Goal: Information Seeking & Learning: Learn about a topic

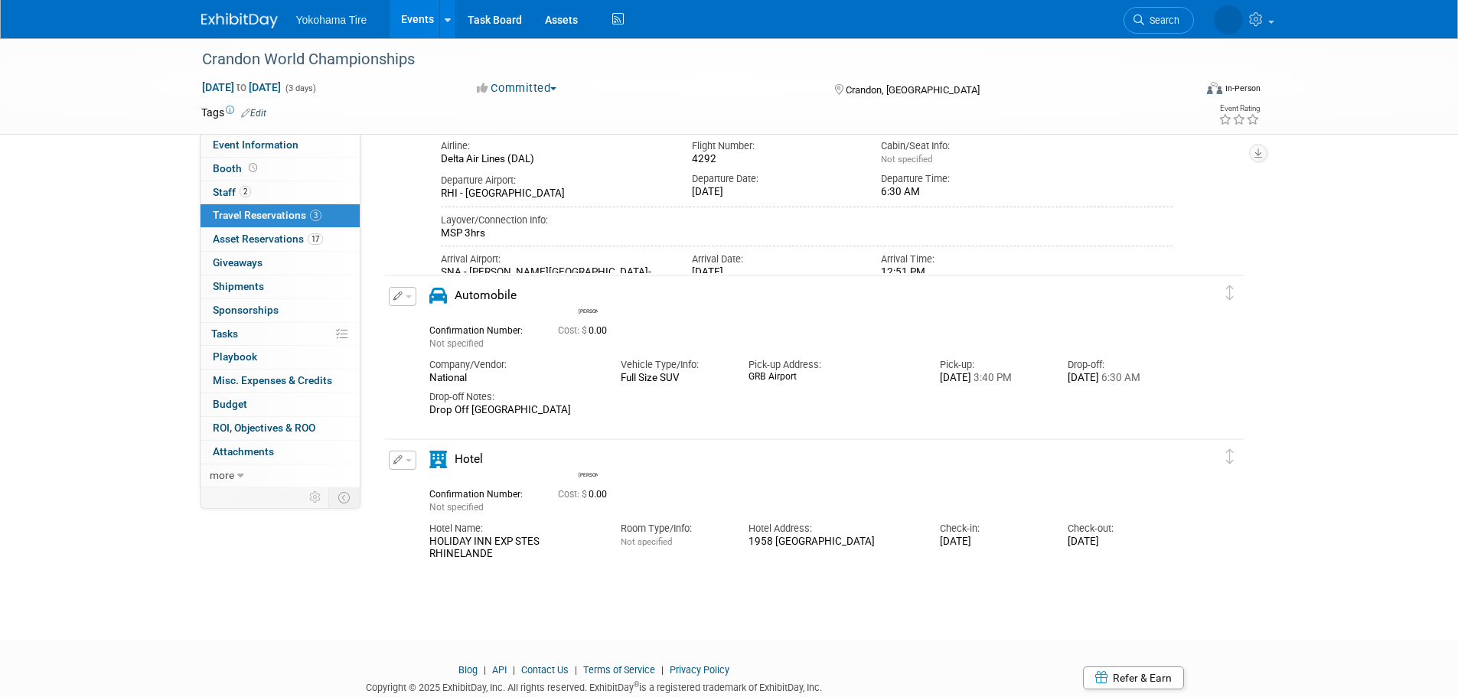
scroll to position [321, 0]
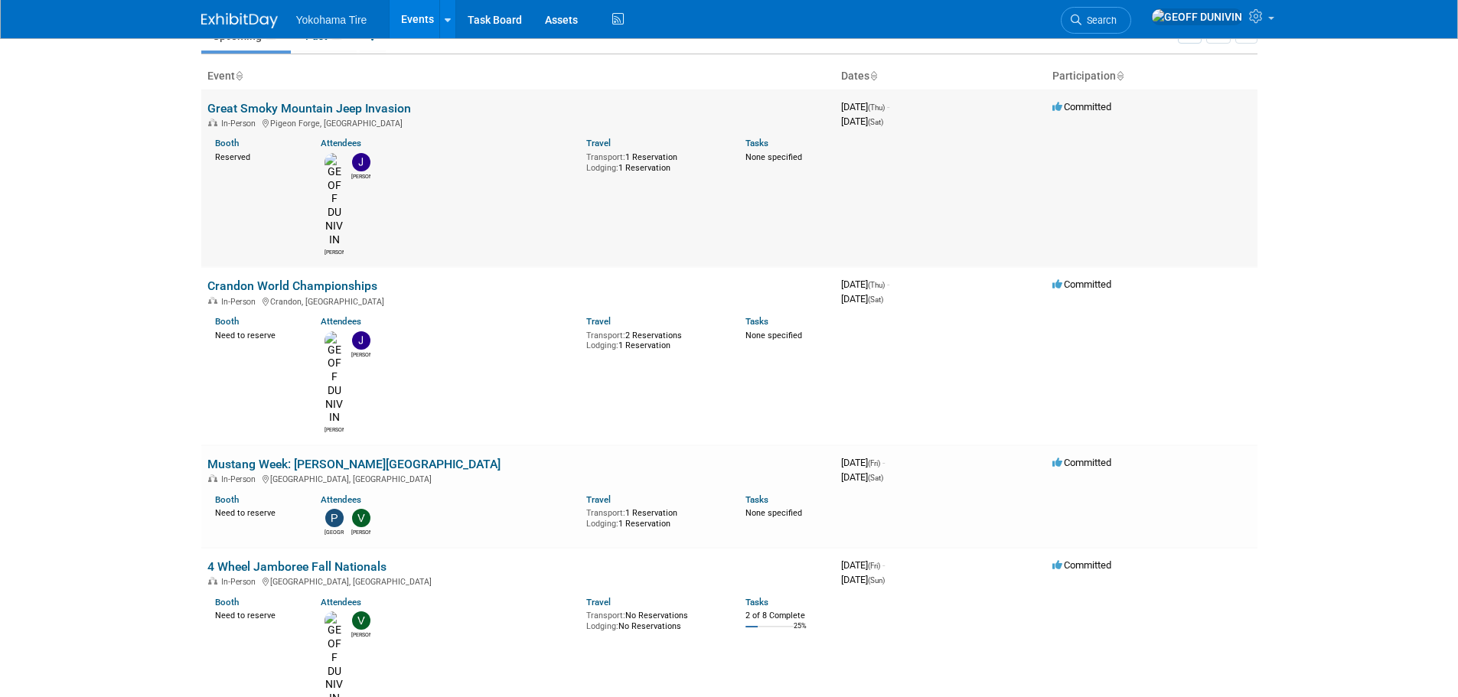
click at [380, 101] on link "Great Smoky Mountain Jeep Invasion" at bounding box center [309, 108] width 204 height 15
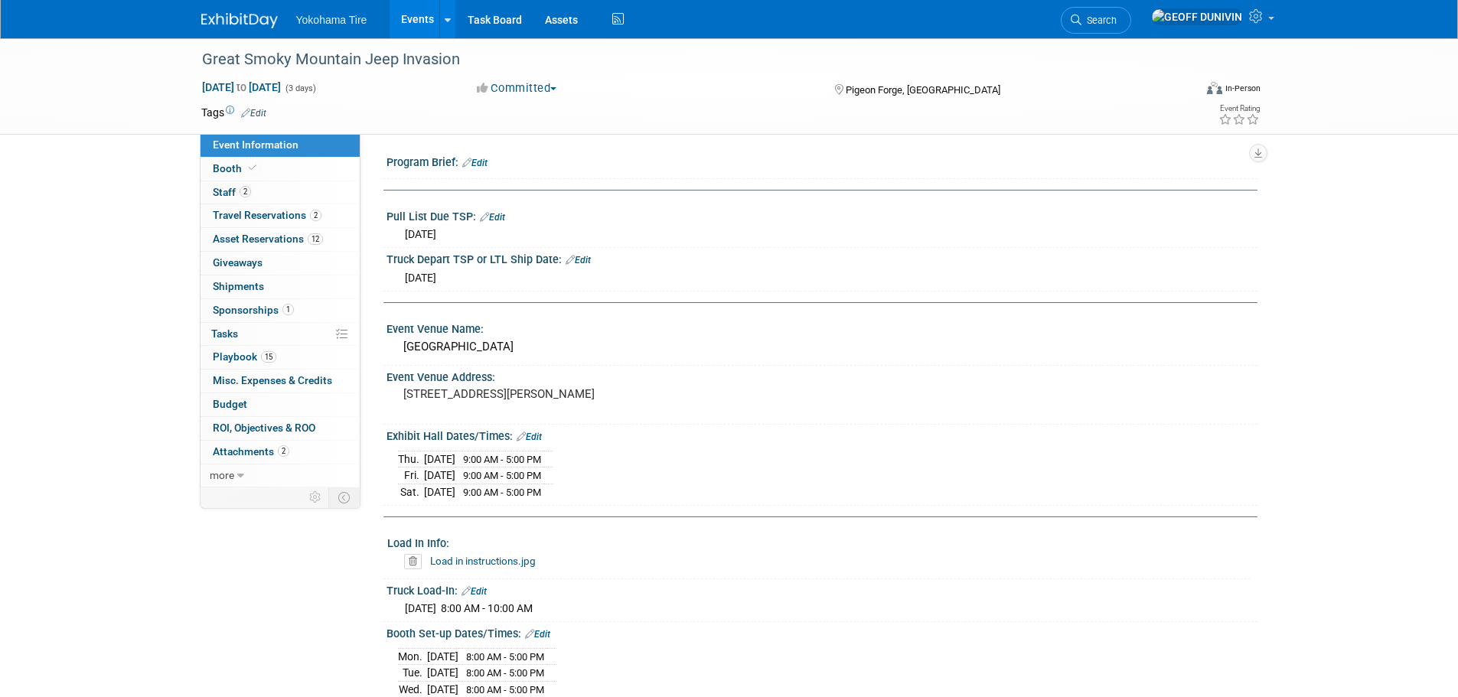
click at [412, 18] on link "Events" at bounding box center [417, 19] width 56 height 38
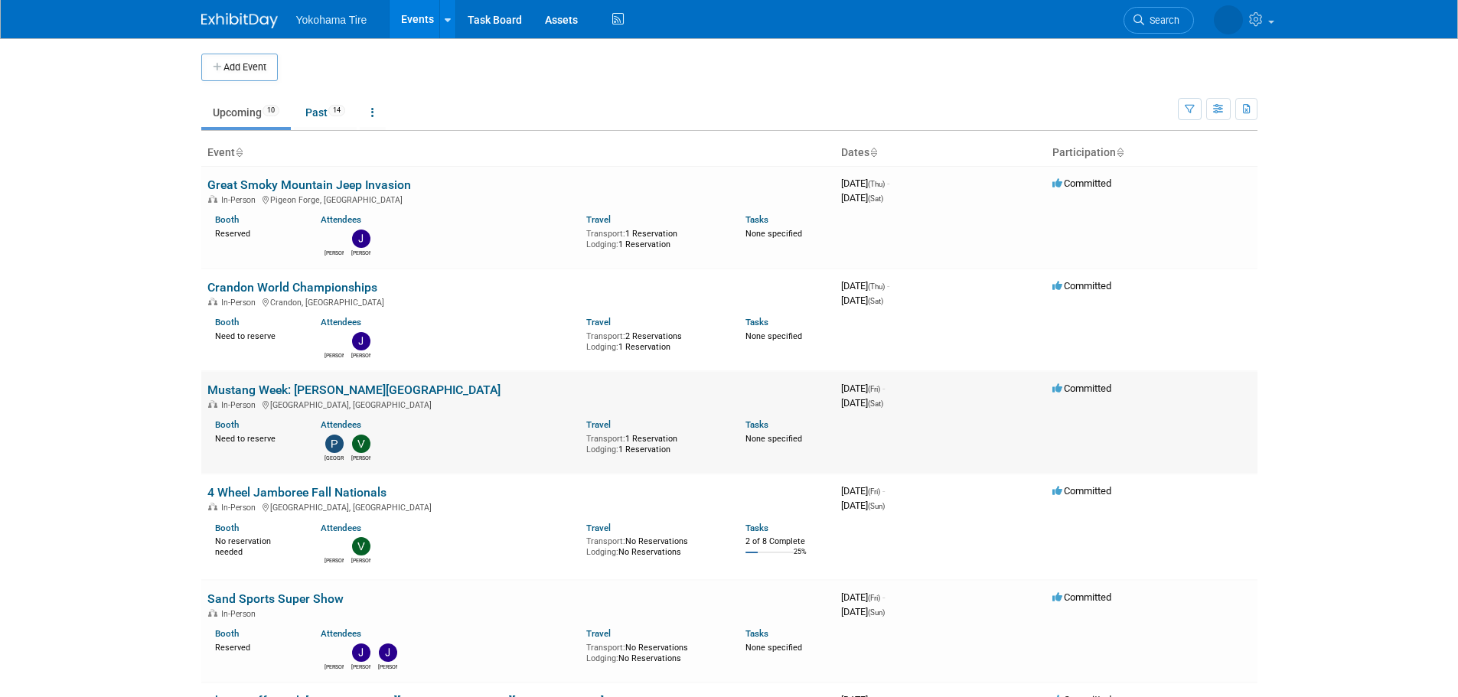
click at [304, 383] on link "Mustang Week: [PERSON_NAME][GEOGRAPHIC_DATA]" at bounding box center [353, 390] width 293 height 15
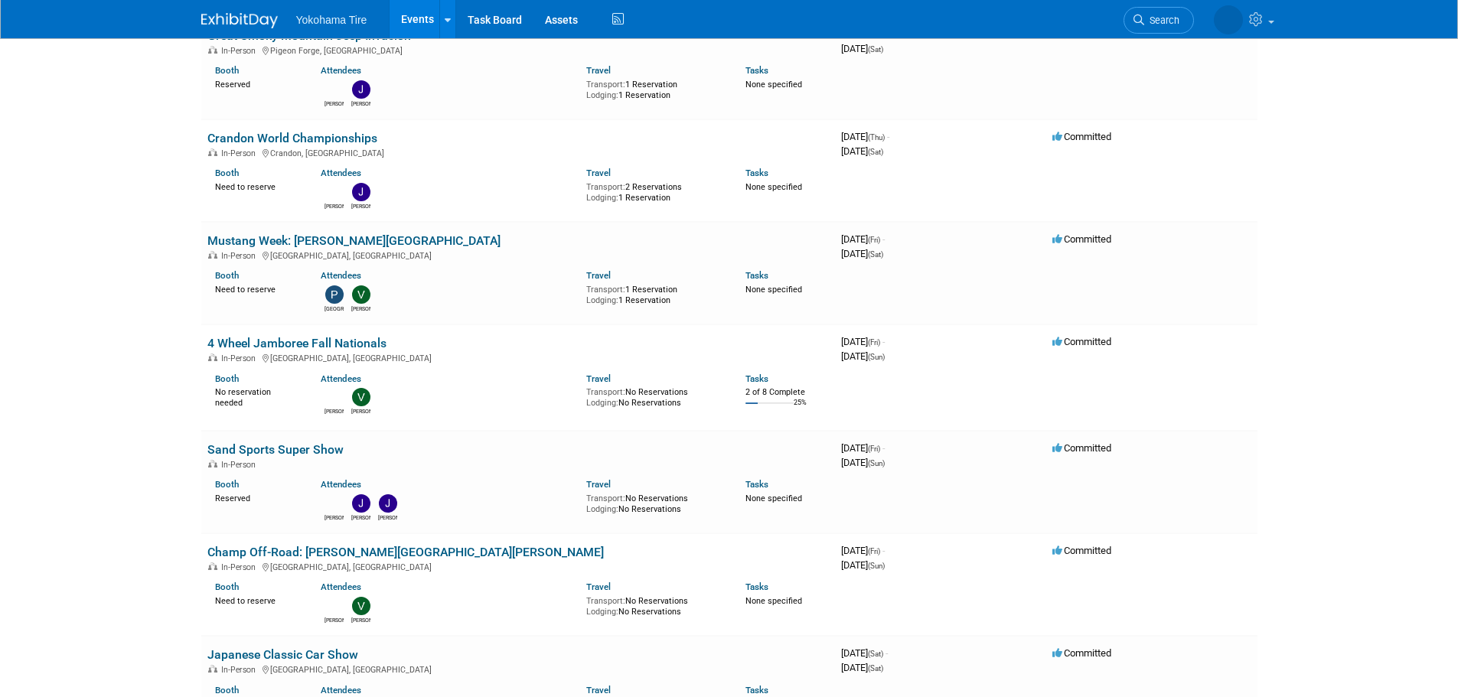
scroll to position [153, 0]
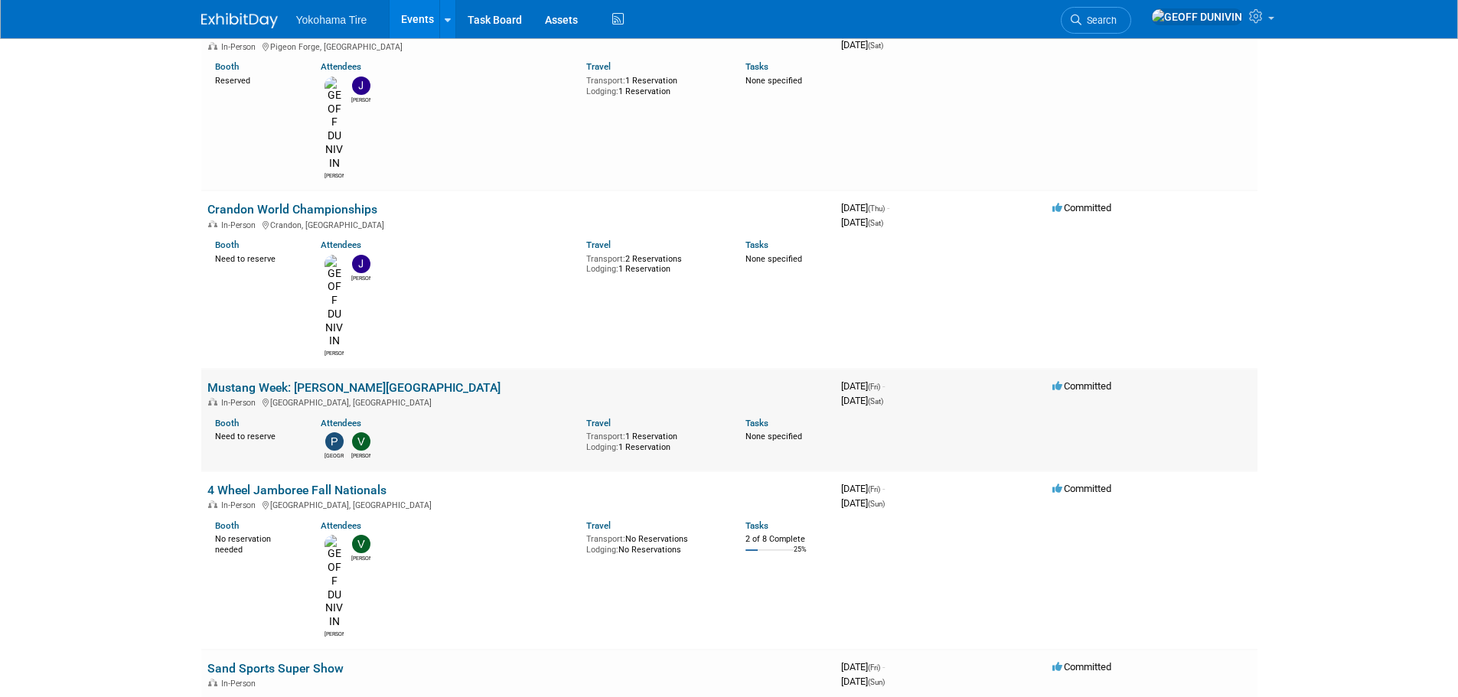
click at [344, 380] on link "Mustang Week: [PERSON_NAME][GEOGRAPHIC_DATA]" at bounding box center [353, 387] width 293 height 15
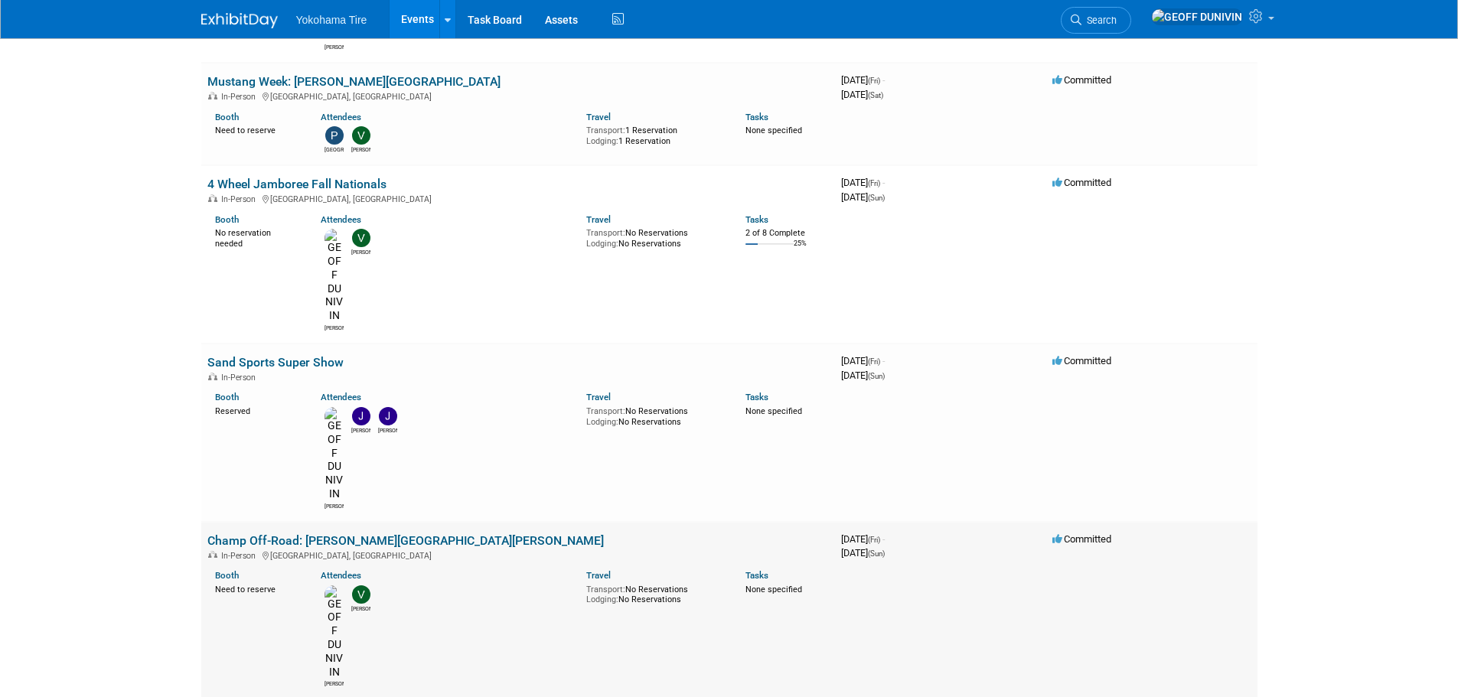
scroll to position [306, 0]
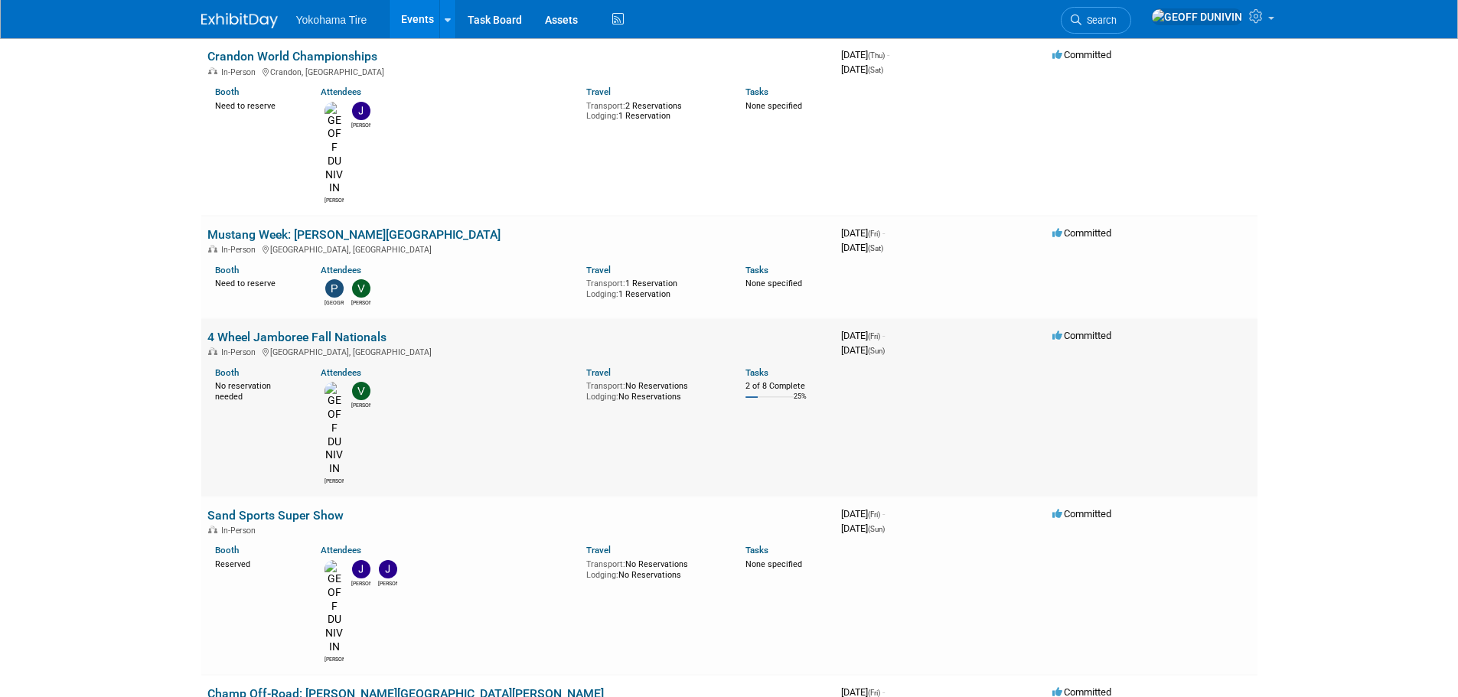
click at [346, 330] on link "4 Wheel Jamboree Fall Nationals" at bounding box center [296, 337] width 179 height 15
click at [314, 330] on link "4 Wheel Jamboree Fall Nationals" at bounding box center [296, 337] width 179 height 15
click at [286, 508] on link "Sand Sports Super Show" at bounding box center [275, 515] width 136 height 15
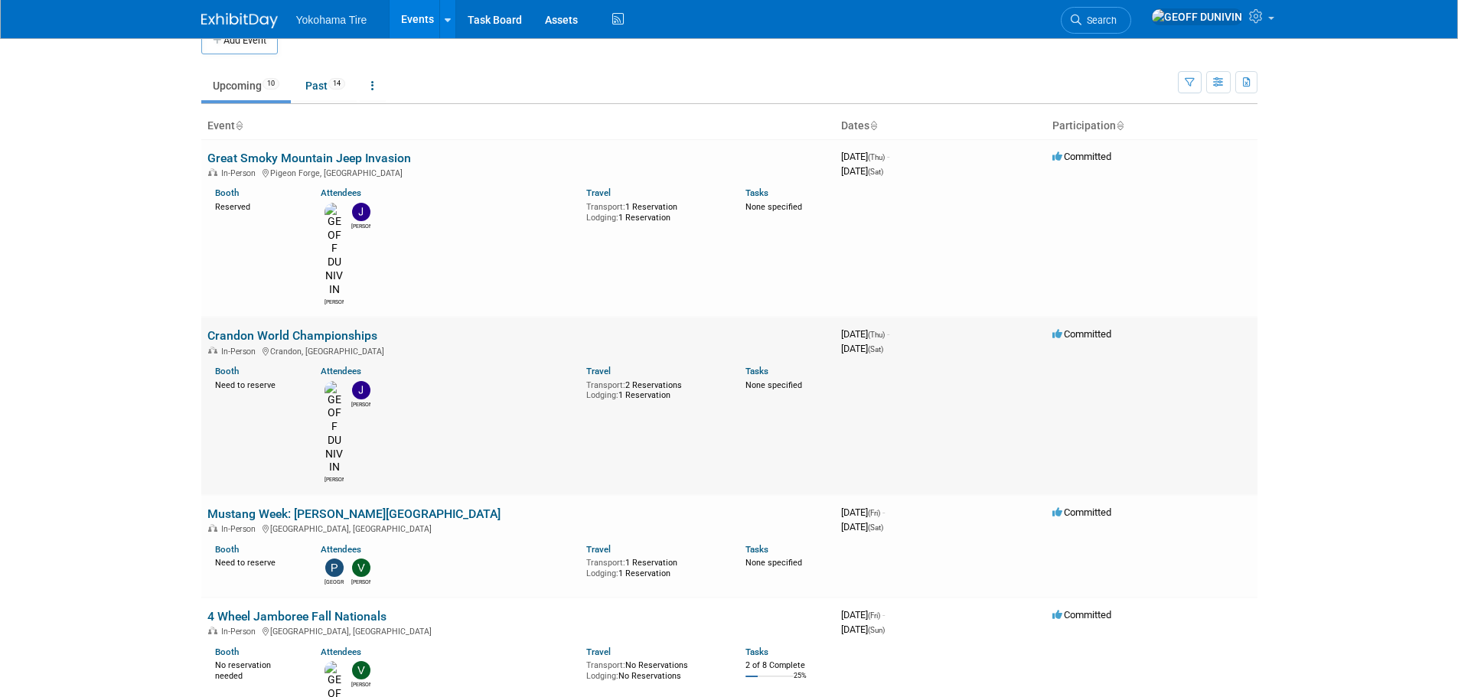
scroll to position [0, 0]
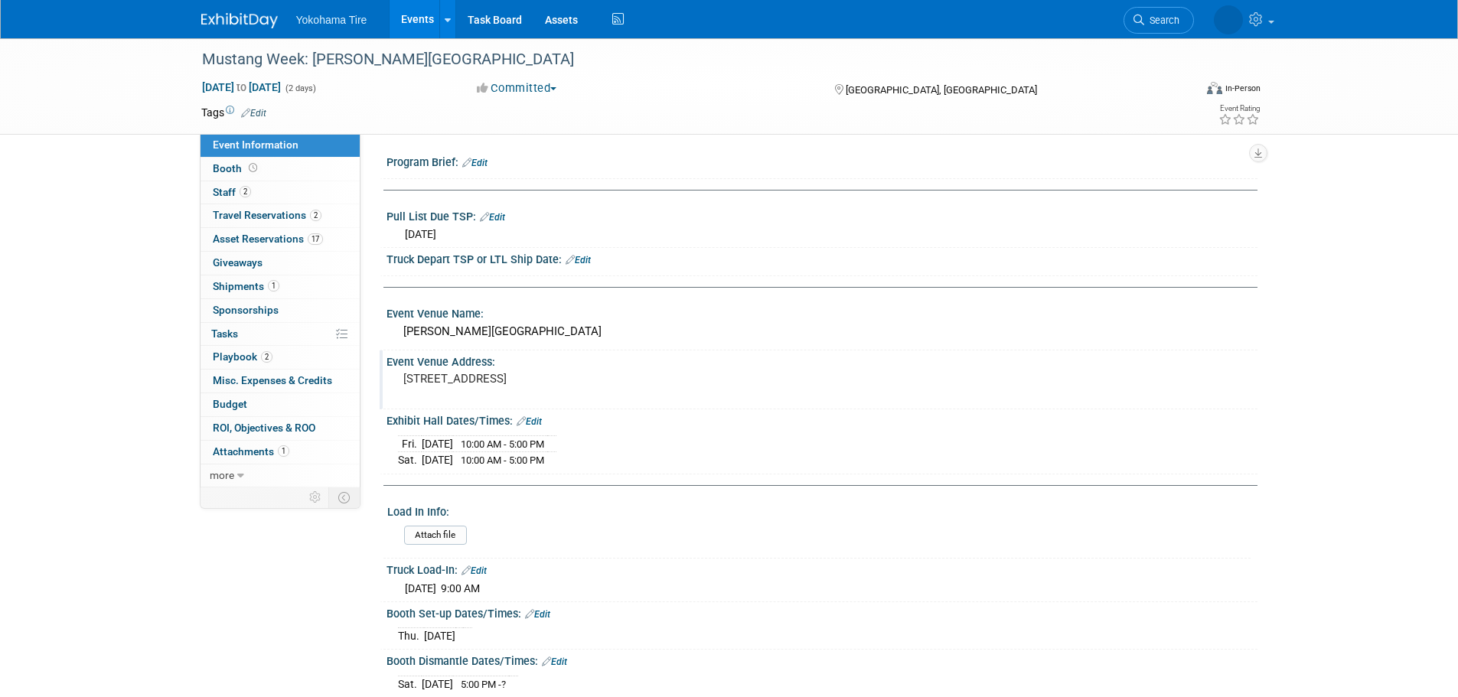
click at [594, 379] on pre "[STREET_ADDRESS]" at bounding box center [567, 379] width 329 height 14
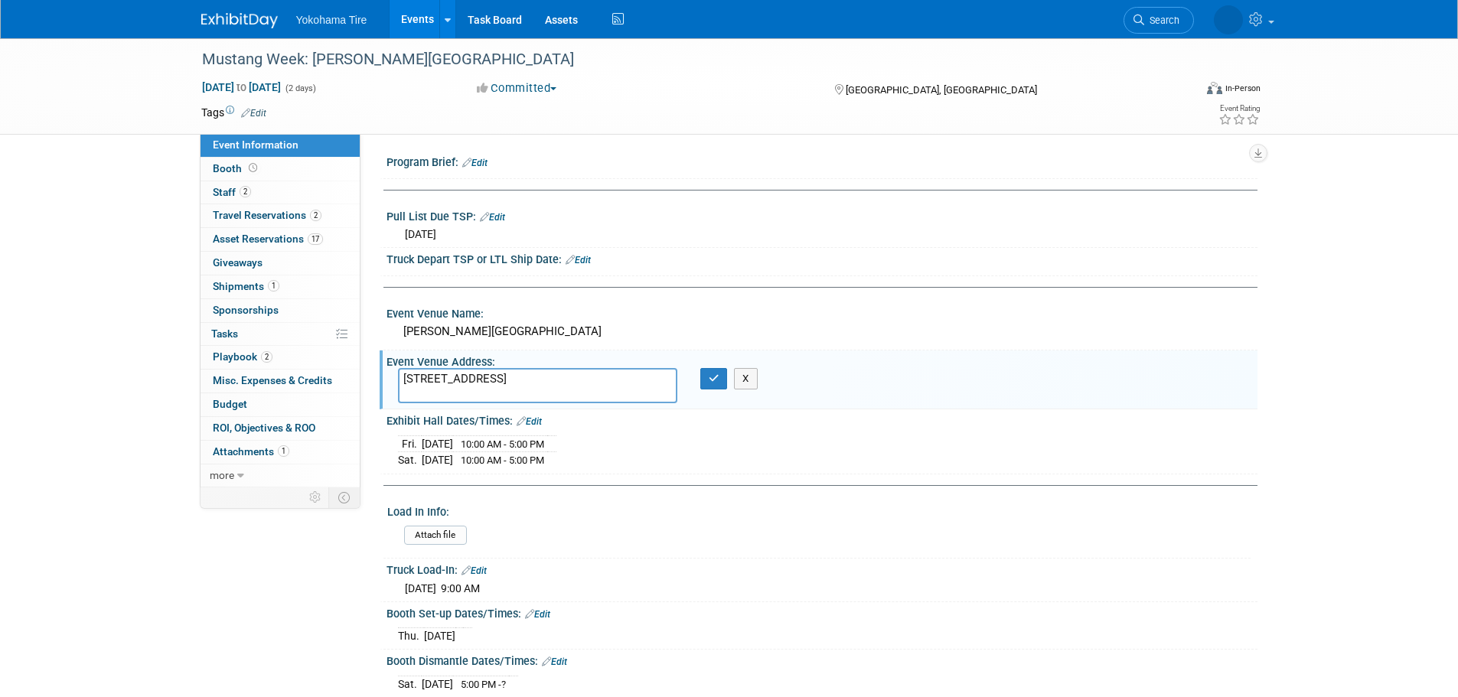
drag, startPoint x: 594, startPoint y: 379, endPoint x: 396, endPoint y: 386, distance: 198.3
click at [396, 386] on div "[STREET_ADDRESS]" at bounding box center [537, 385] width 302 height 35
click at [744, 381] on button "X" at bounding box center [746, 378] width 24 height 21
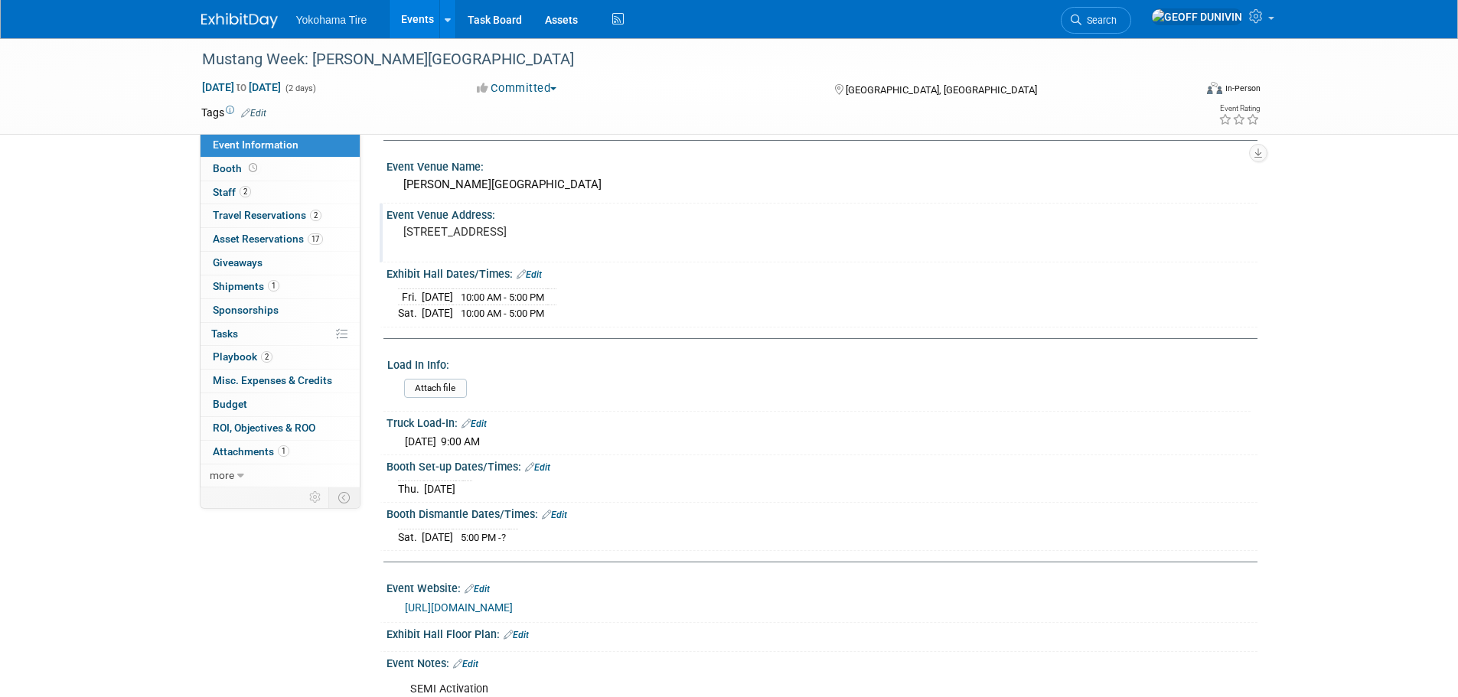
scroll to position [171, 0]
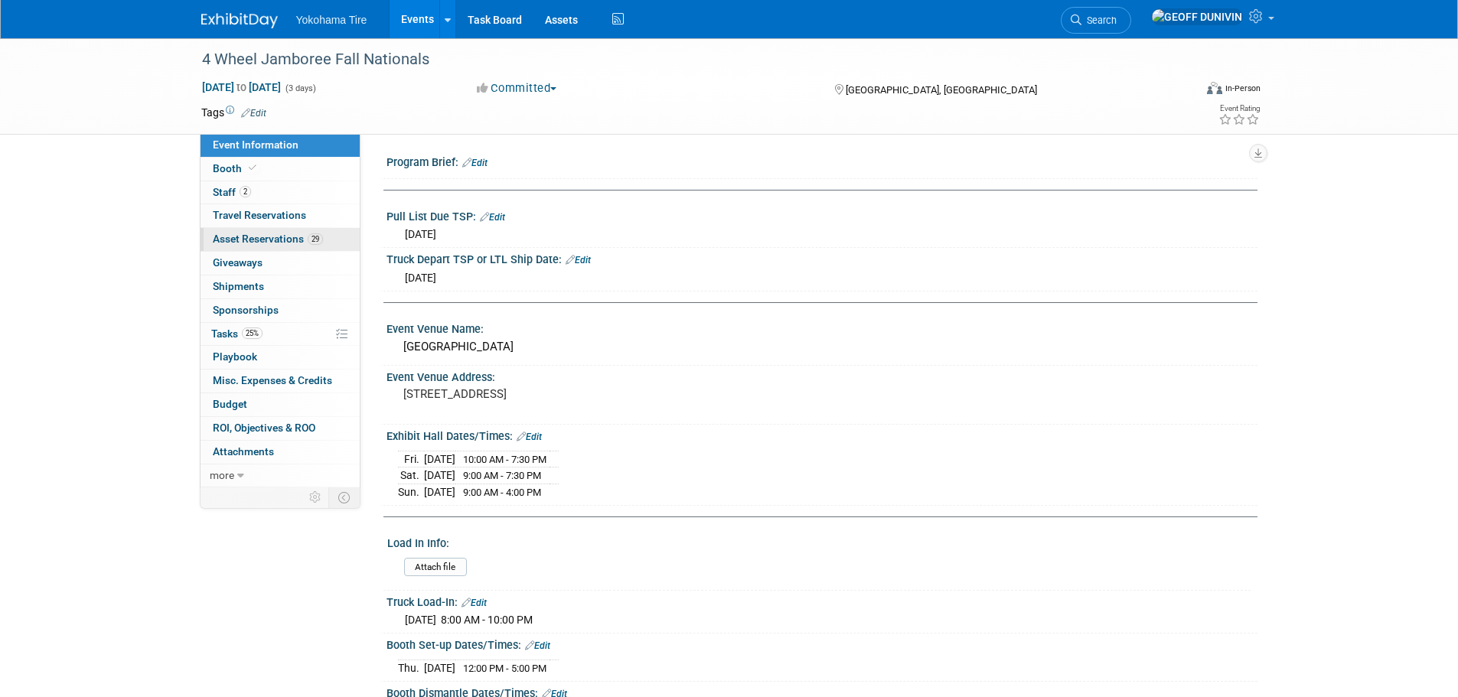
click at [314, 238] on span "29" at bounding box center [315, 238] width 15 height 11
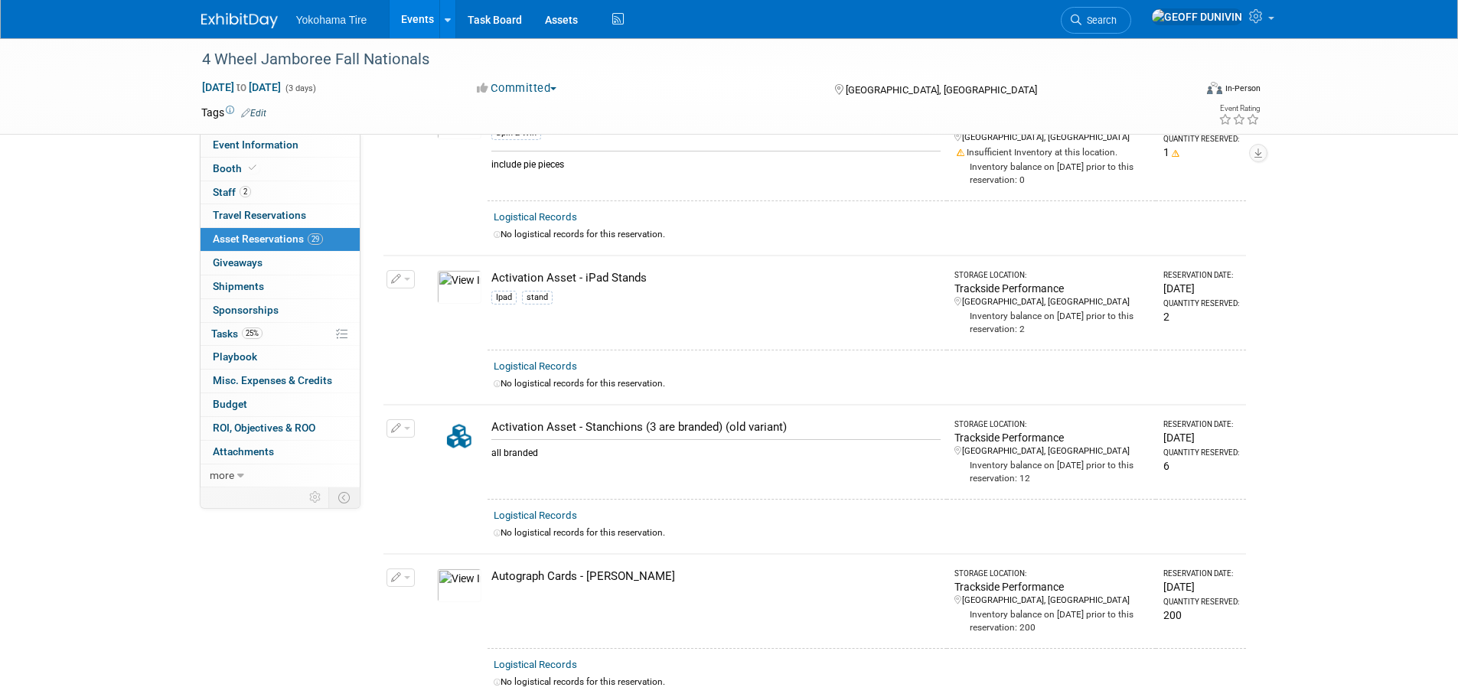
scroll to position [1071, 0]
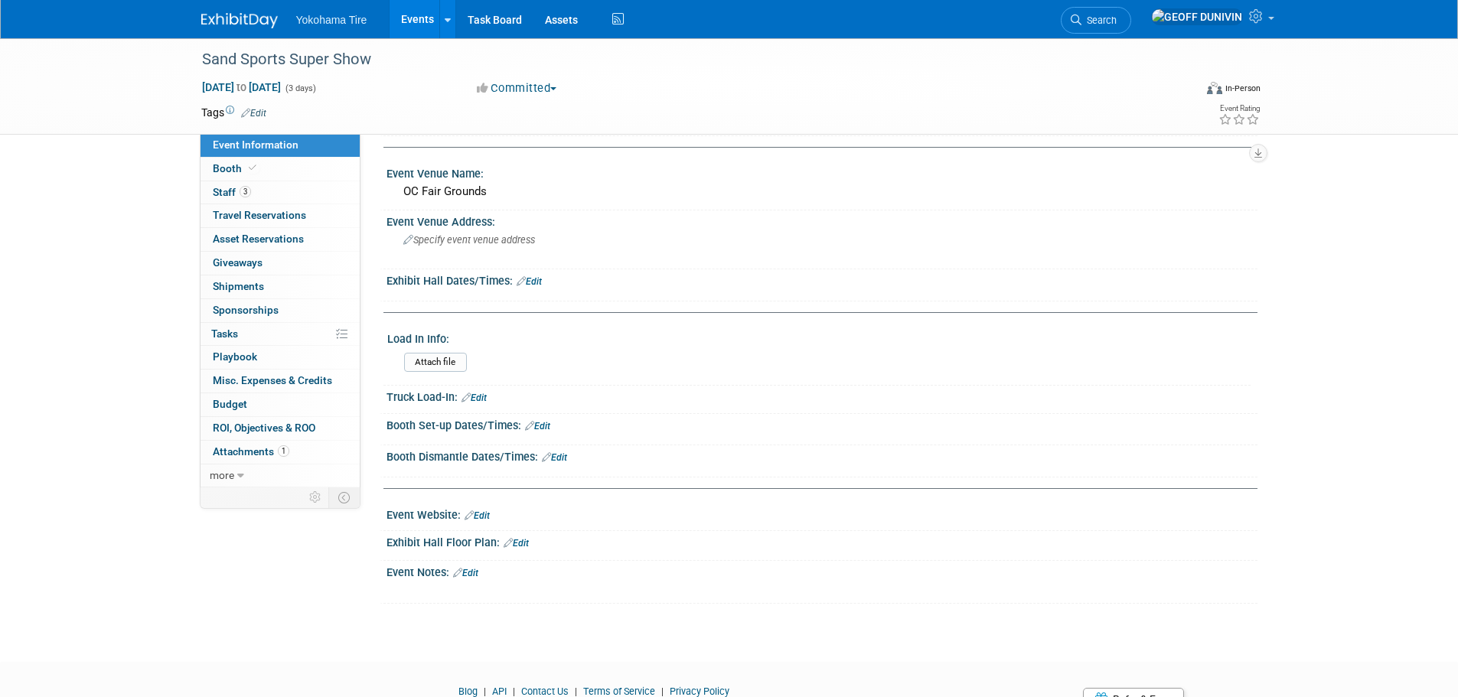
scroll to position [197, 0]
